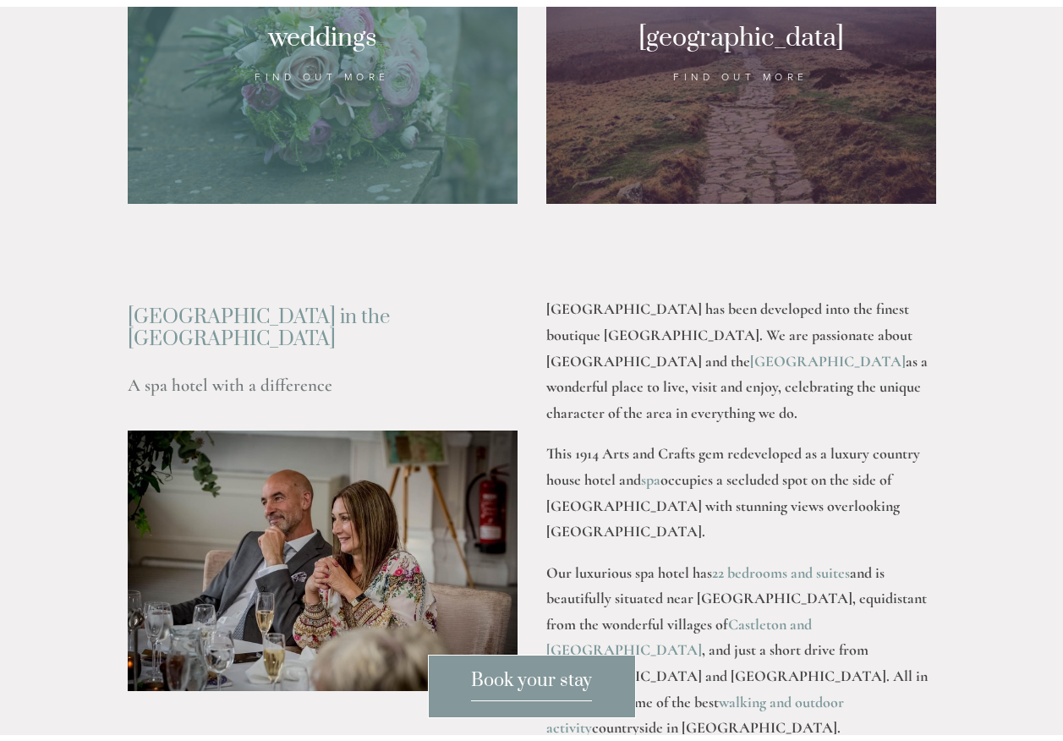
scroll to position [1945, 0]
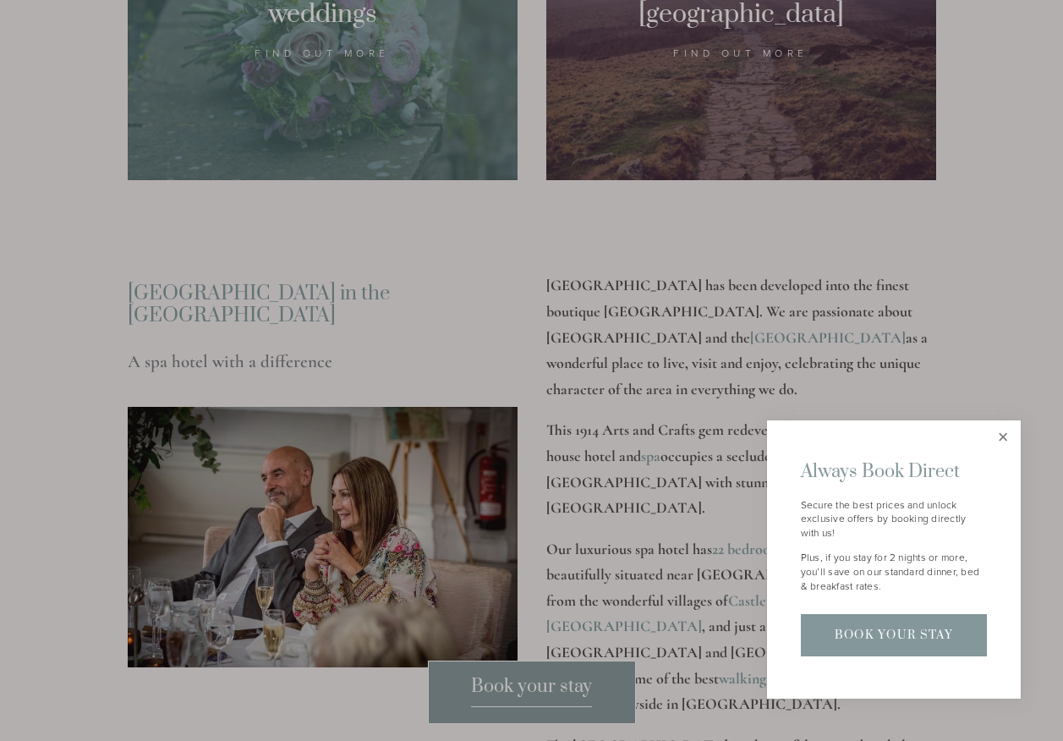
click at [1001, 439] on link "Close" at bounding box center [1004, 438] width 30 height 30
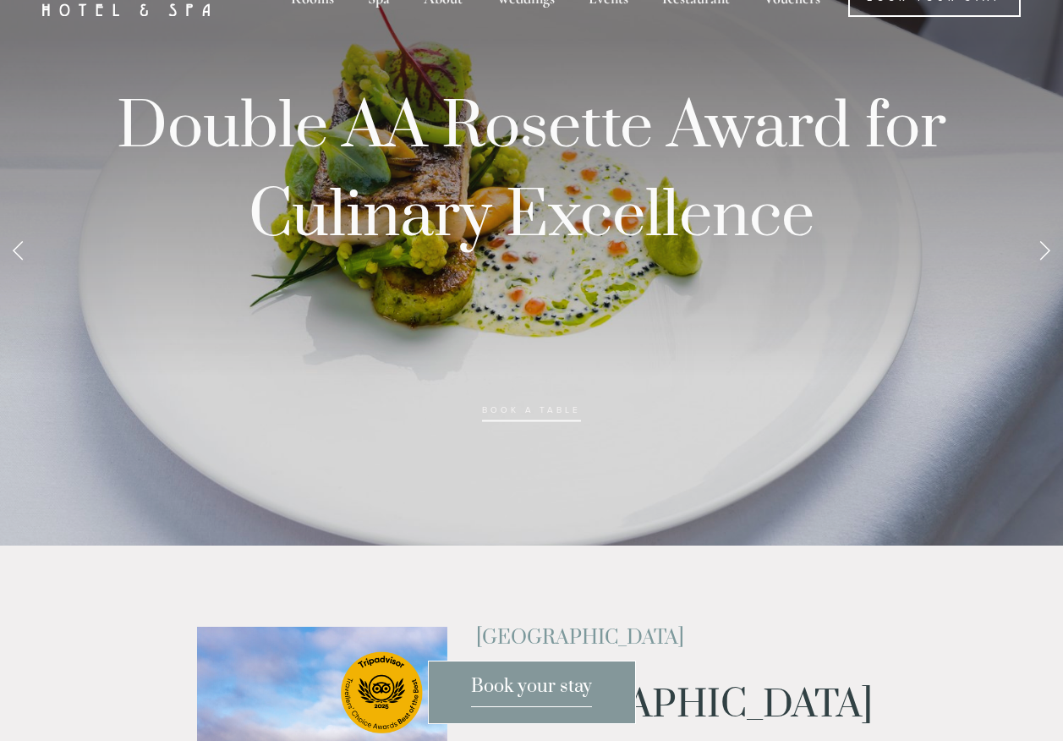
scroll to position [0, 0]
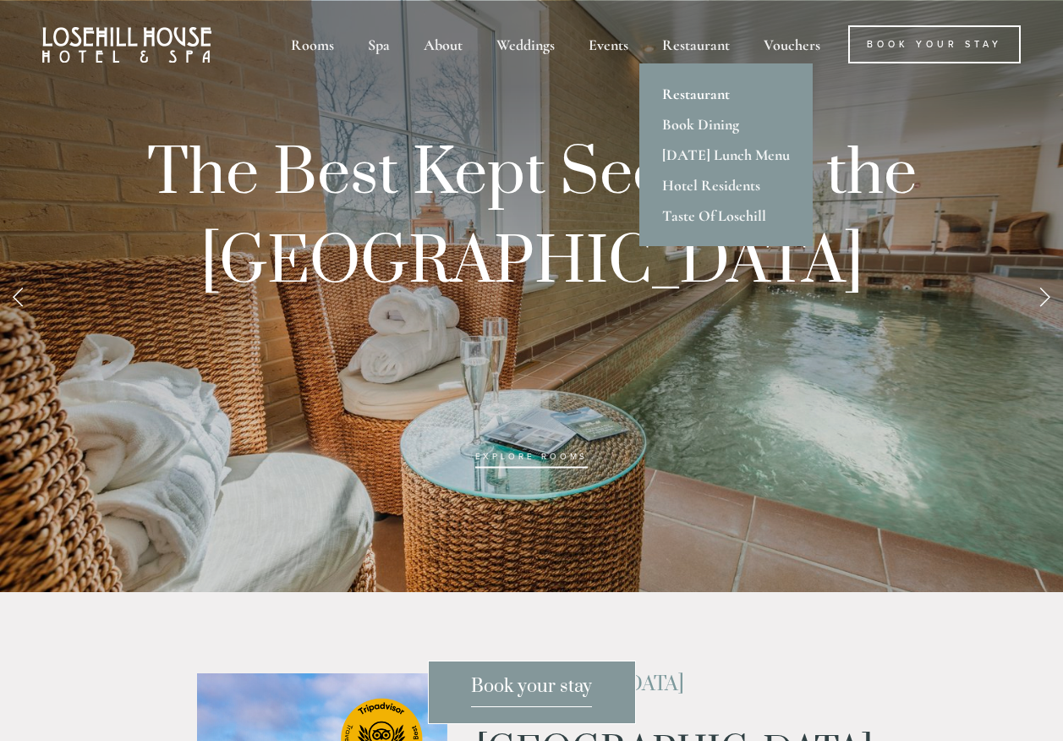
click at [709, 97] on link "Restaurant" at bounding box center [725, 94] width 173 height 30
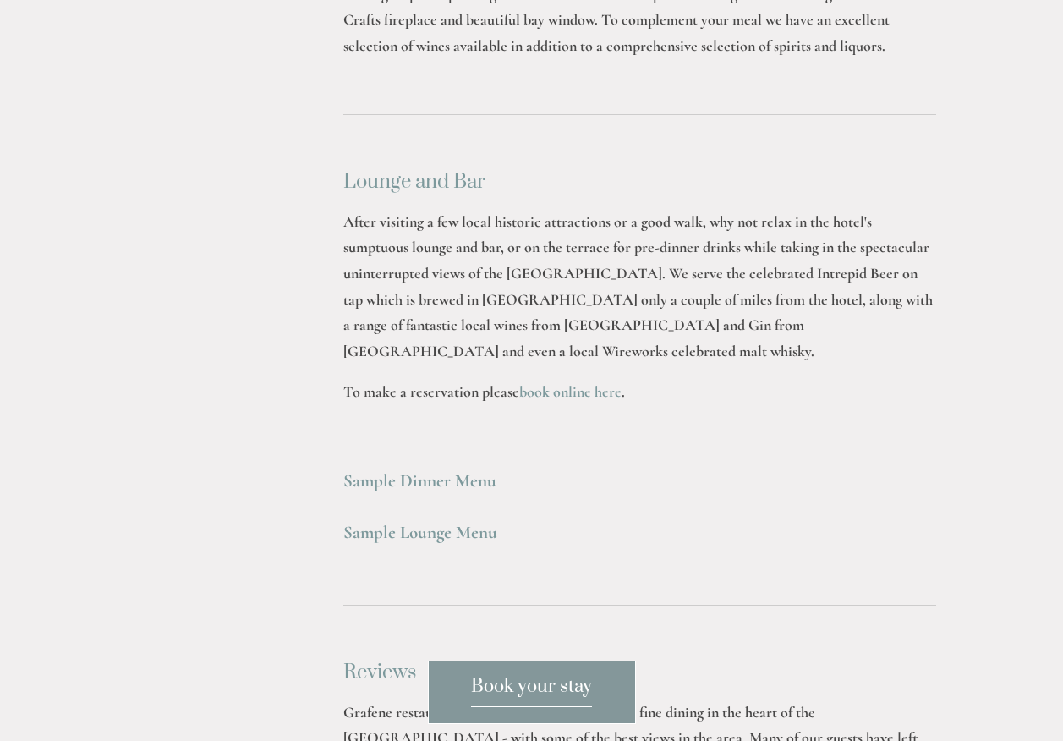
scroll to position [4568, 0]
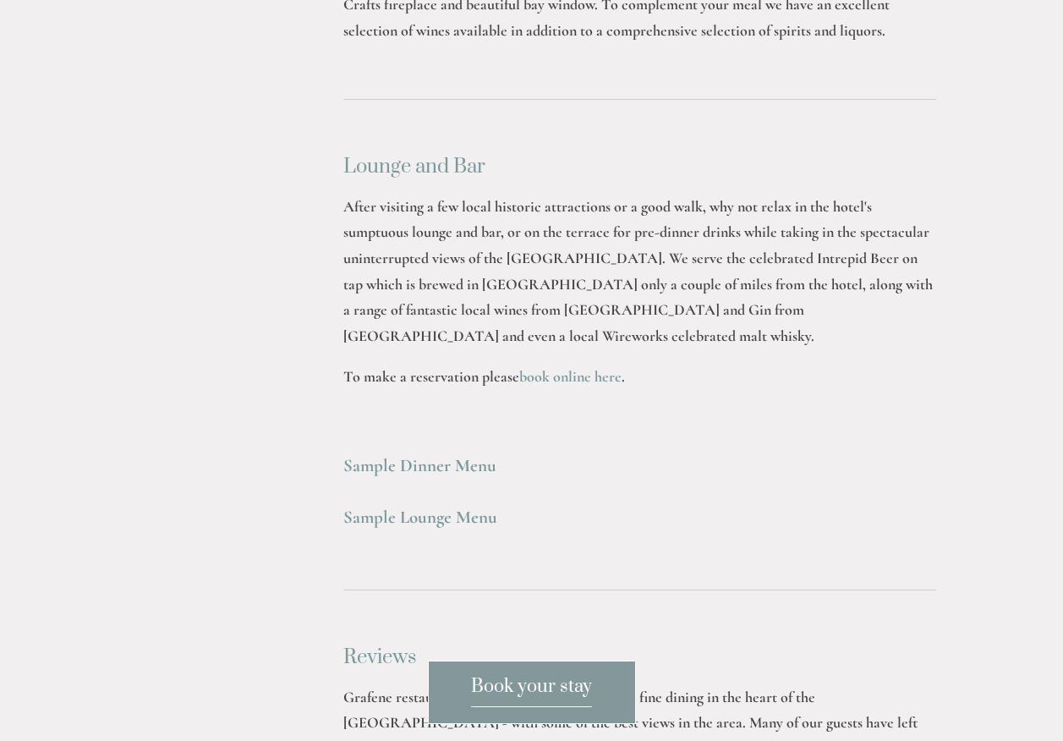
click at [436, 507] on strong "Sample Lounge Menu" at bounding box center [420, 517] width 154 height 21
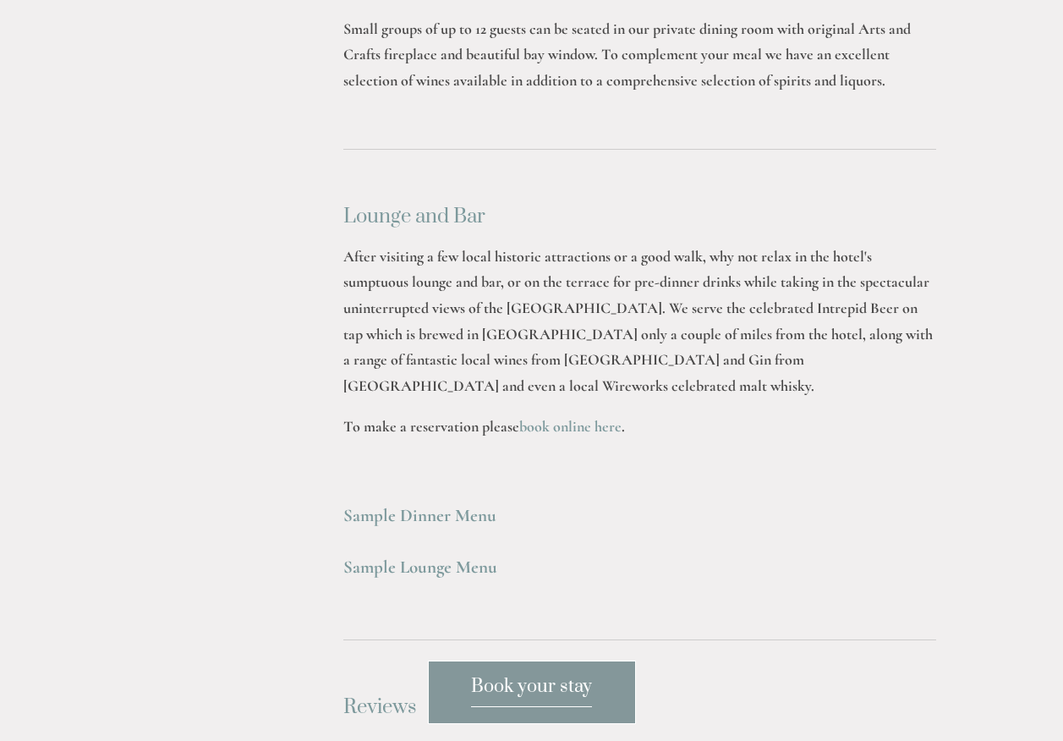
scroll to position [4483, 0]
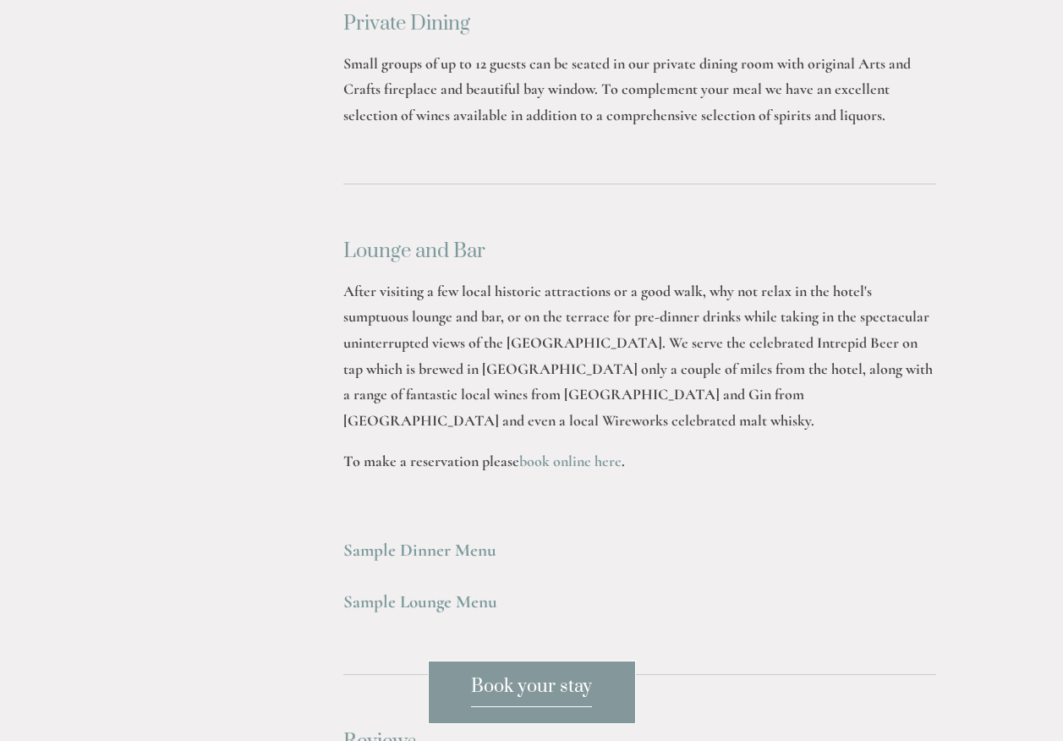
drag, startPoint x: 170, startPoint y: 169, endPoint x: 206, endPoint y: 180, distance: 38.0
click at [595, 633] on div at bounding box center [640, 675] width 622 height 84
click at [446, 591] on strong "Sample Lounge Menu" at bounding box center [420, 601] width 154 height 21
click at [837, 534] on h3 "Sample Dinner Menu" at bounding box center [639, 551] width 593 height 34
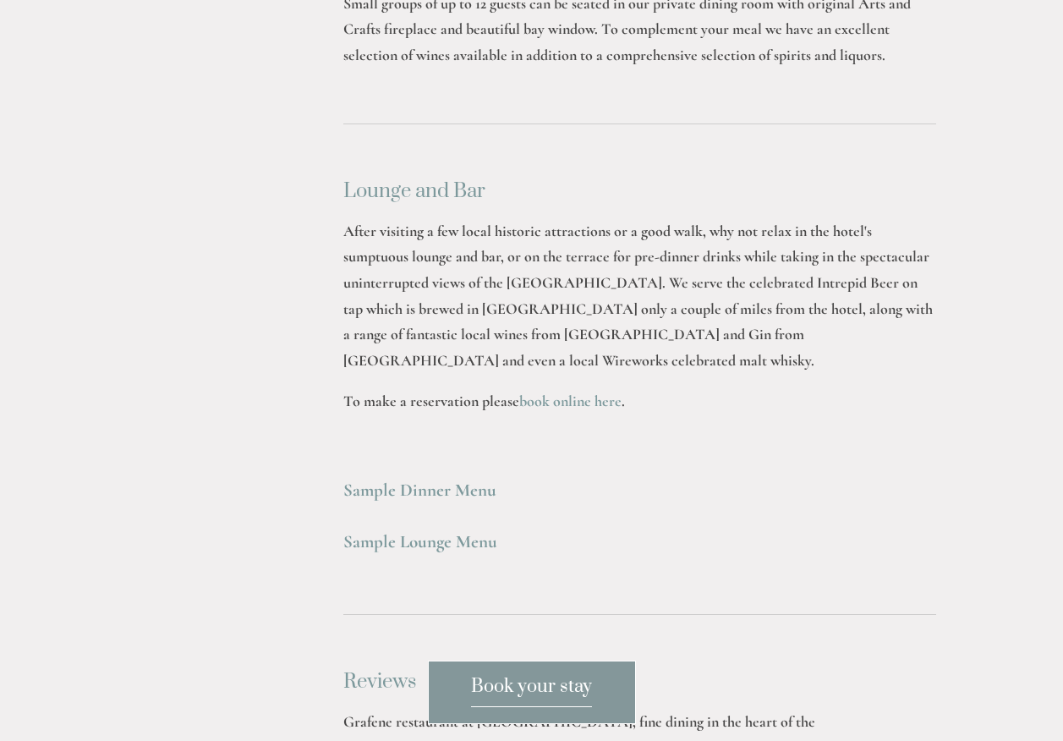
scroll to position [4568, 0]
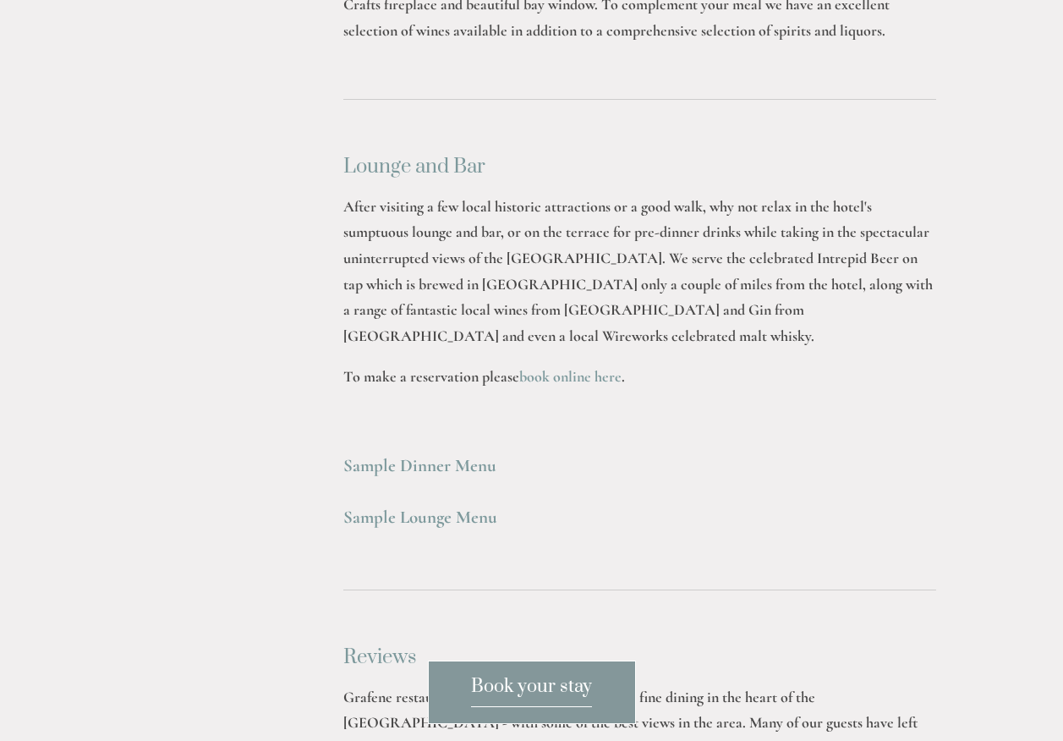
click at [454, 507] on strong "Sample Lounge Menu" at bounding box center [420, 517] width 154 height 21
click at [430, 455] on strong "Sample Dinner Menu" at bounding box center [419, 465] width 153 height 21
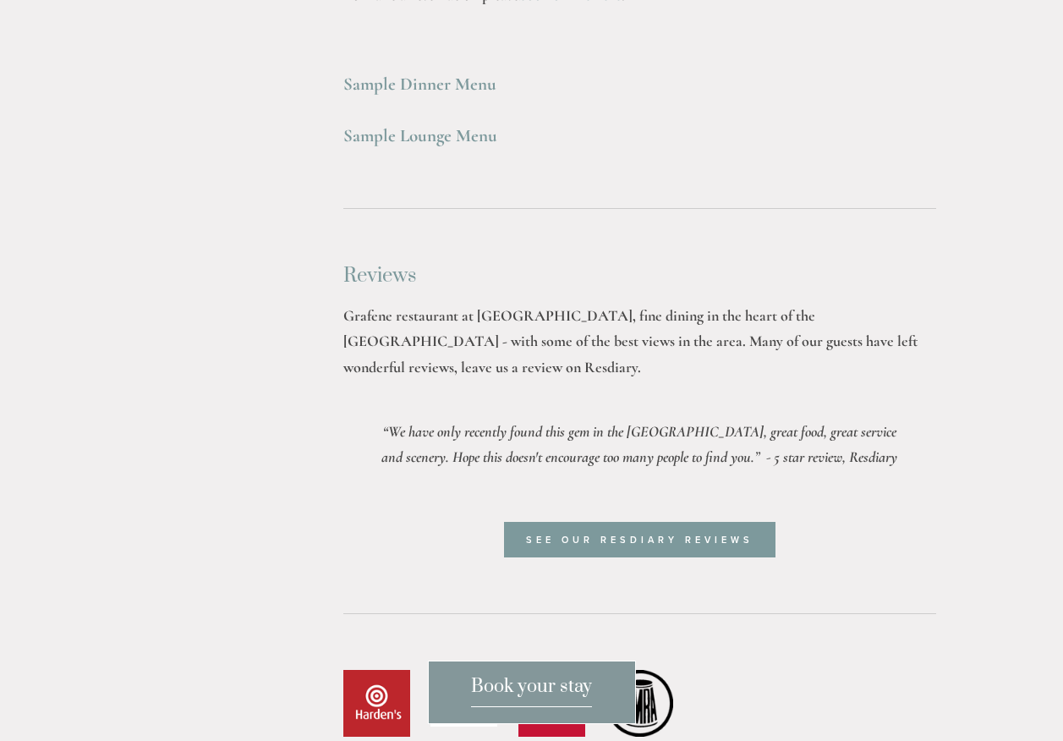
scroll to position [4990, 0]
